Goal: Check status: Check status

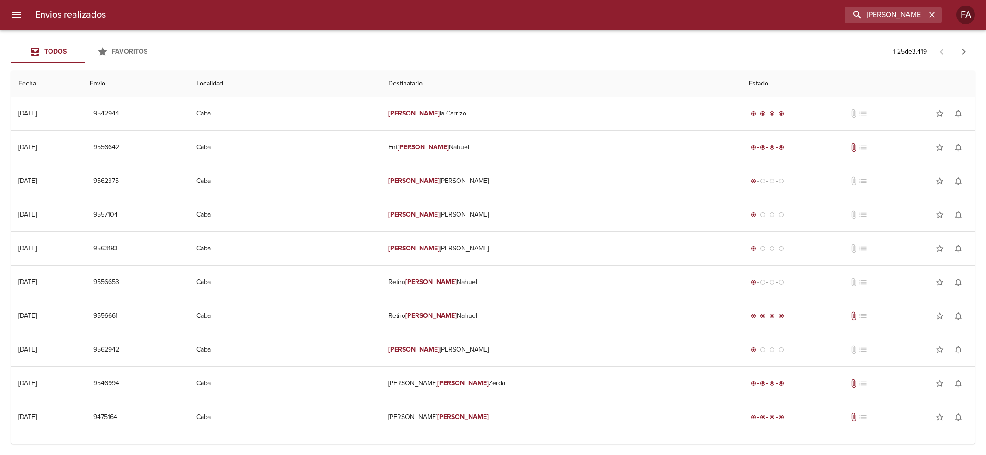
click at [915, 16] on input "[PERSON_NAME] [PERSON_NAME]" at bounding box center [884, 15] width 81 height 16
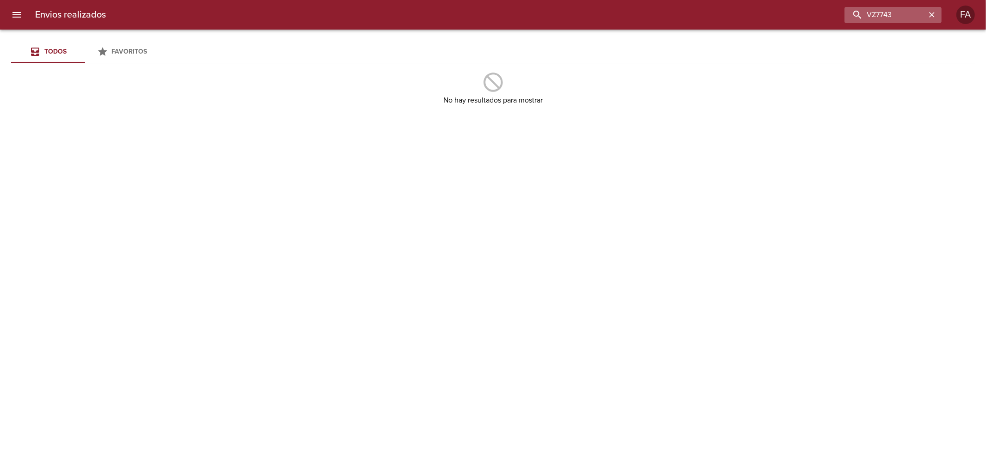
click at [872, 19] on input "VZ7743" at bounding box center [884, 15] width 81 height 16
paste input "[PERSON_NAME]"
type input "[PERSON_NAME]"
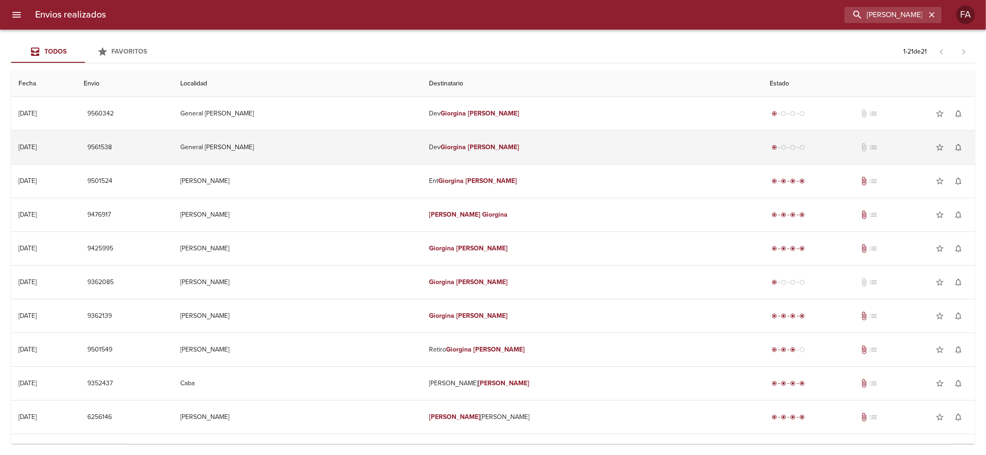
click at [420, 152] on td "General [PERSON_NAME]" at bounding box center [297, 147] width 249 height 33
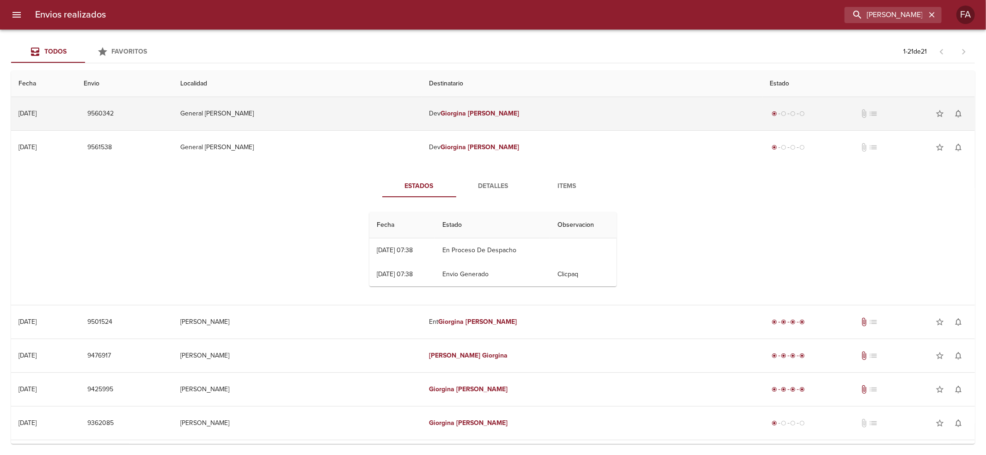
click at [394, 116] on td "General [PERSON_NAME]" at bounding box center [297, 113] width 249 height 33
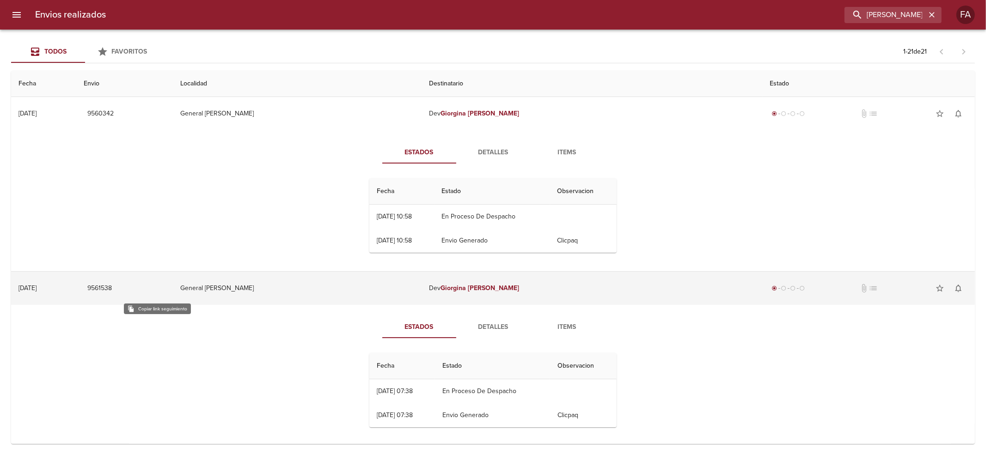
click at [112, 289] on span "9561538" at bounding box center [99, 289] width 24 height 12
